Goal: Navigation & Orientation: Find specific page/section

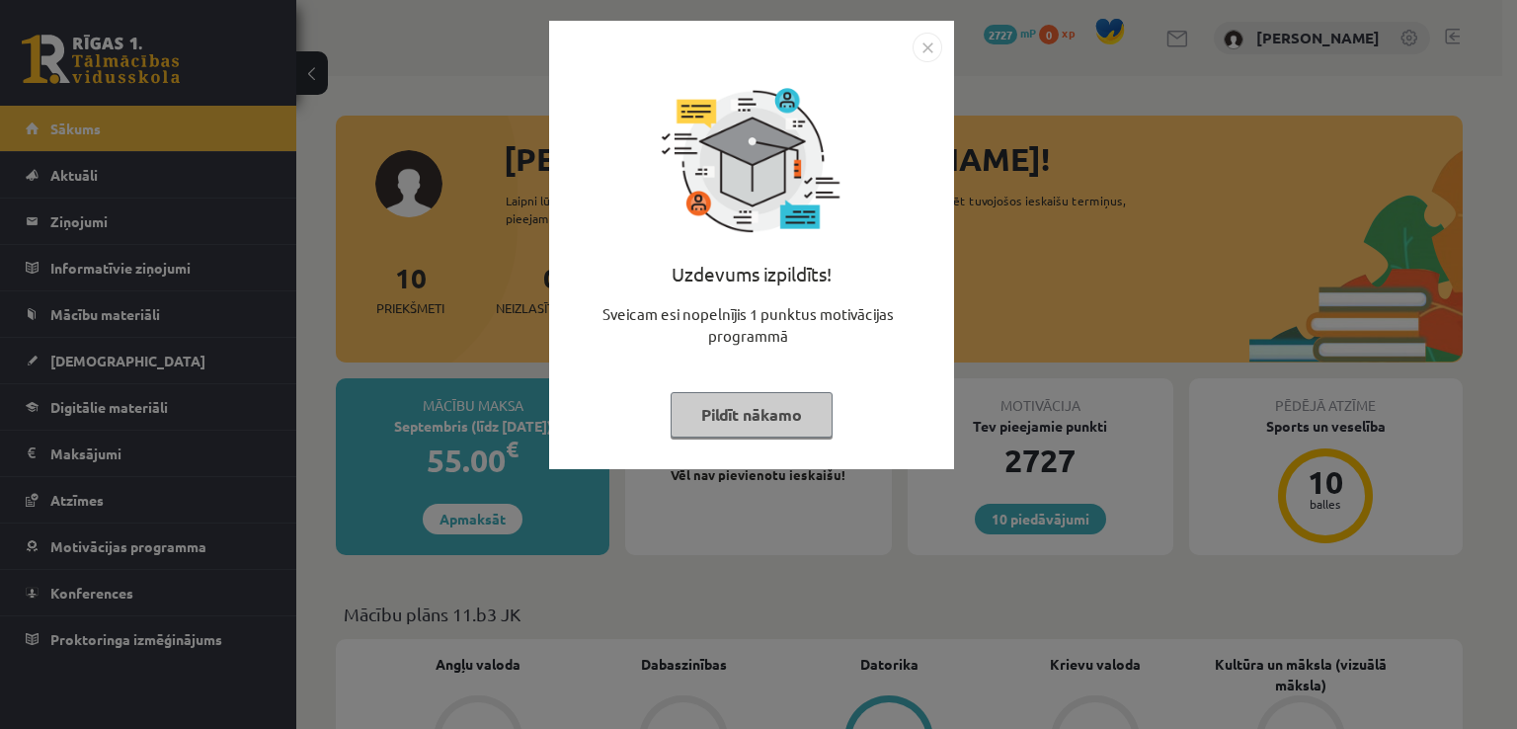
click at [924, 43] on img "Close" at bounding box center [927, 48] width 30 height 30
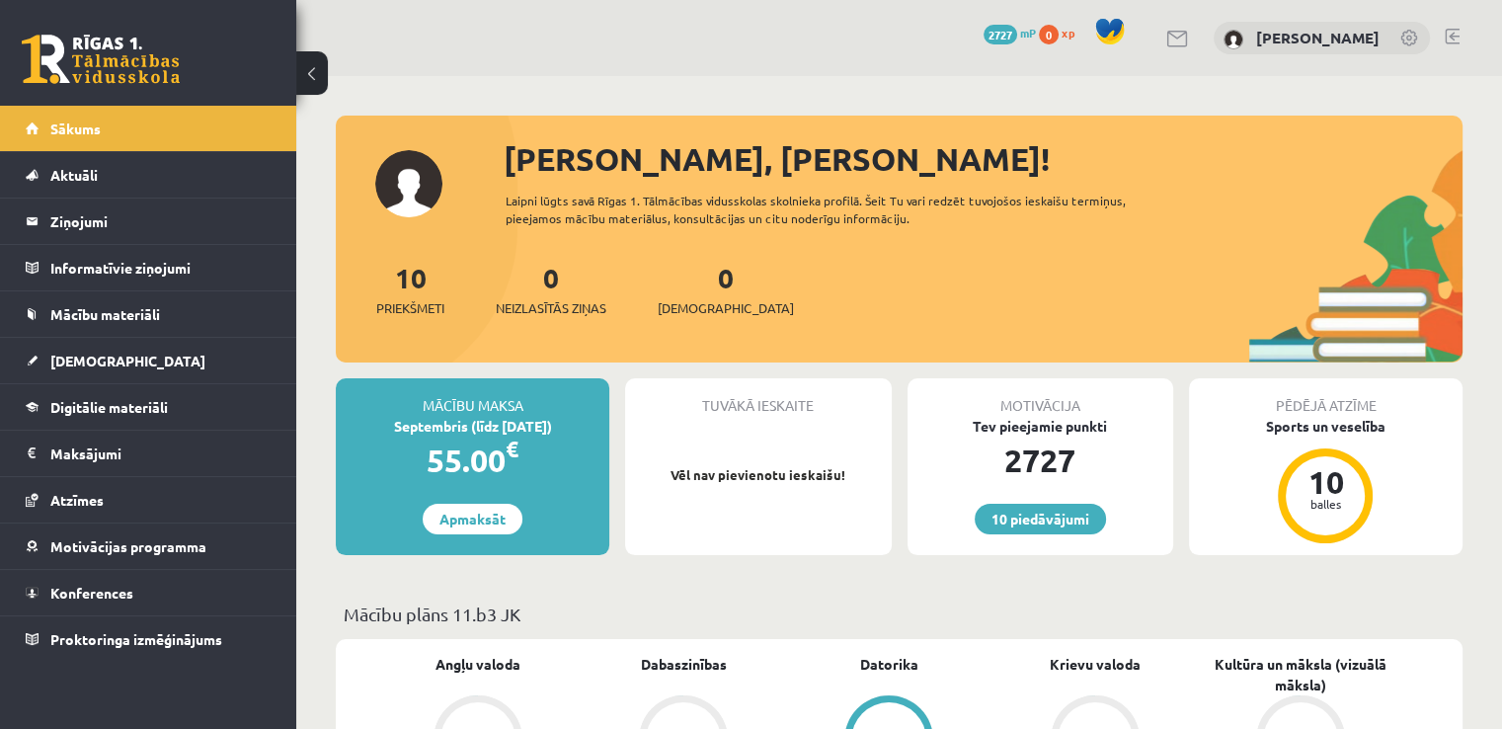
click at [312, 83] on button at bounding box center [312, 72] width 32 height 43
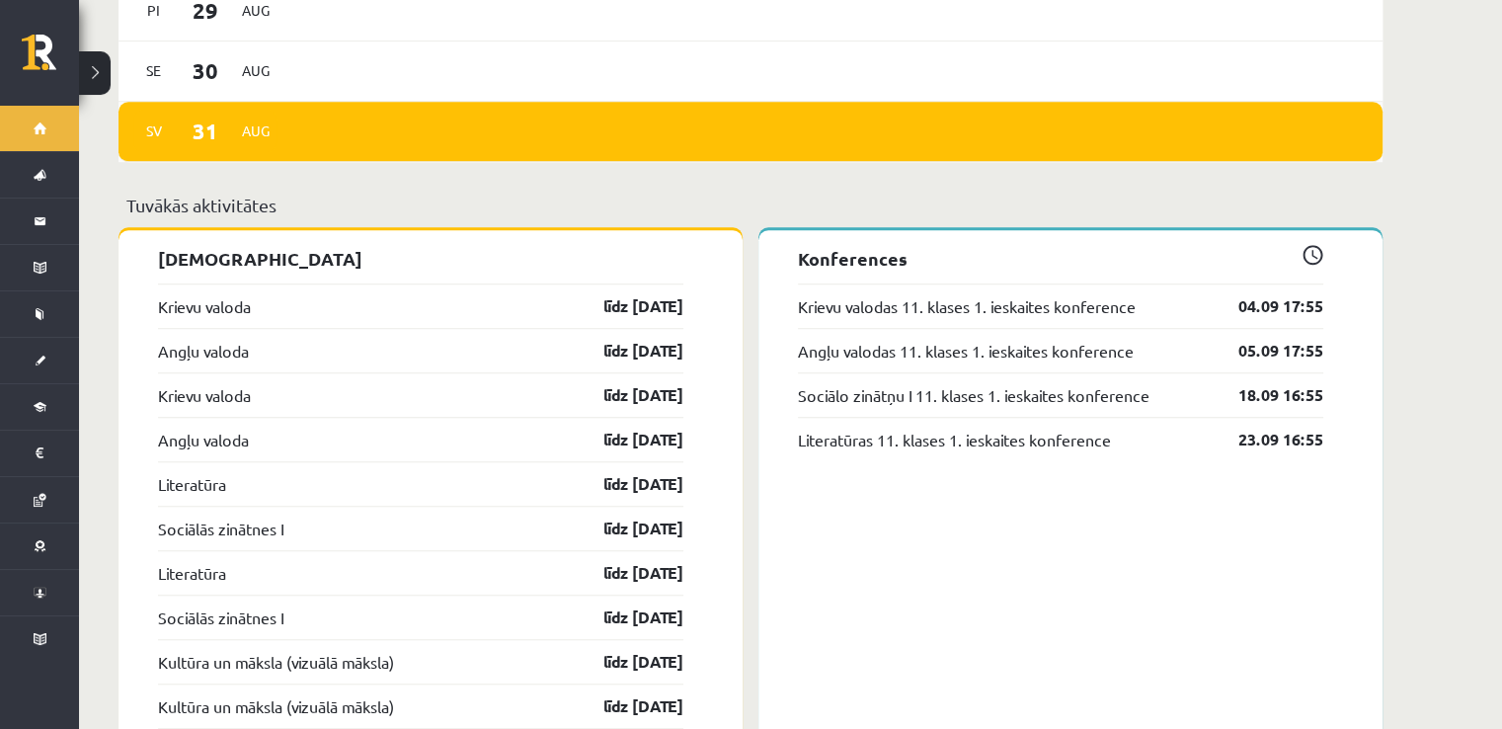
scroll to position [1351, 0]
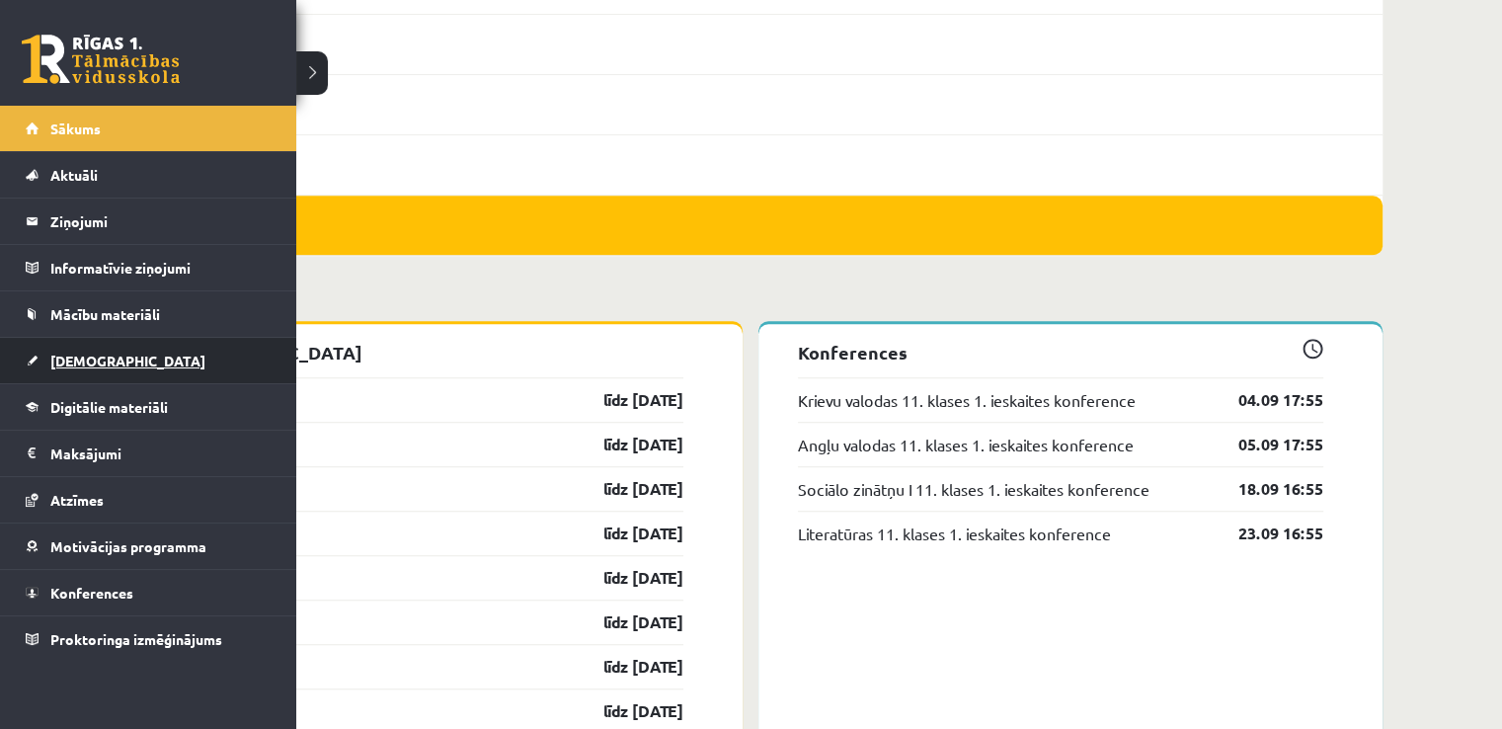
click at [121, 376] on link "[DEMOGRAPHIC_DATA]" at bounding box center [149, 360] width 246 height 45
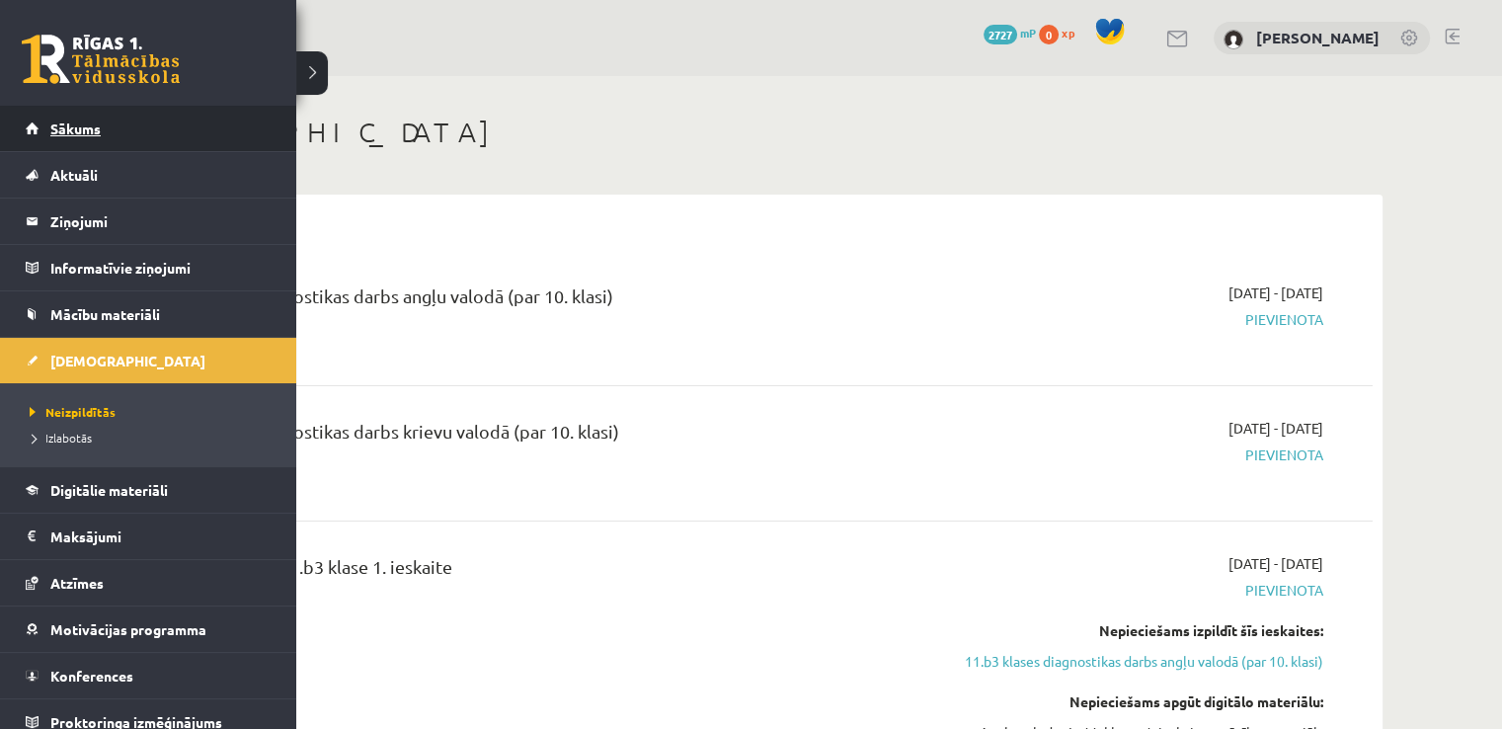
click at [38, 129] on link "Sākums" at bounding box center [149, 128] width 246 height 45
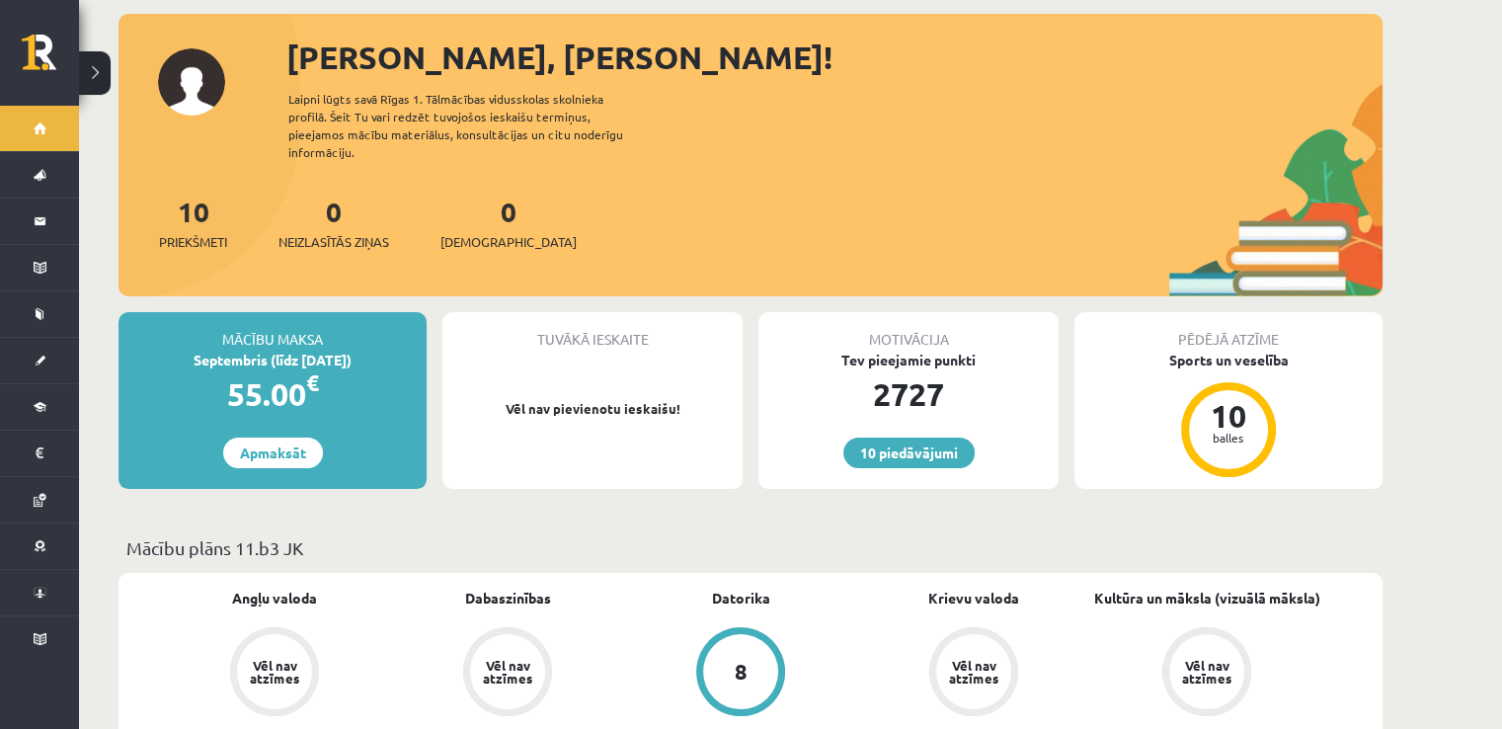
scroll to position [99, 0]
